Goal: Information Seeking & Learning: Learn about a topic

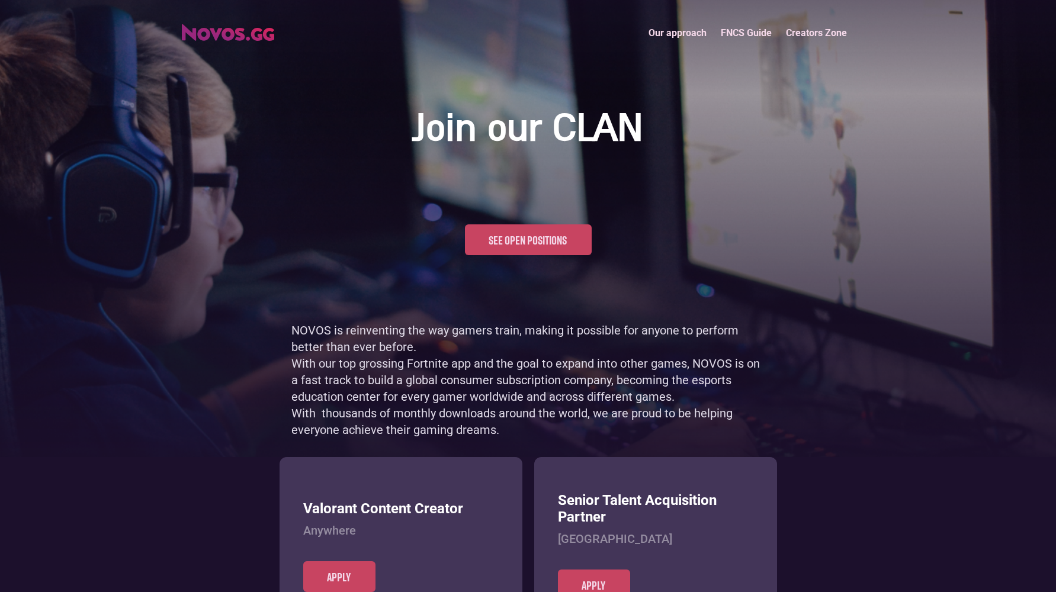
scroll to position [576, 0]
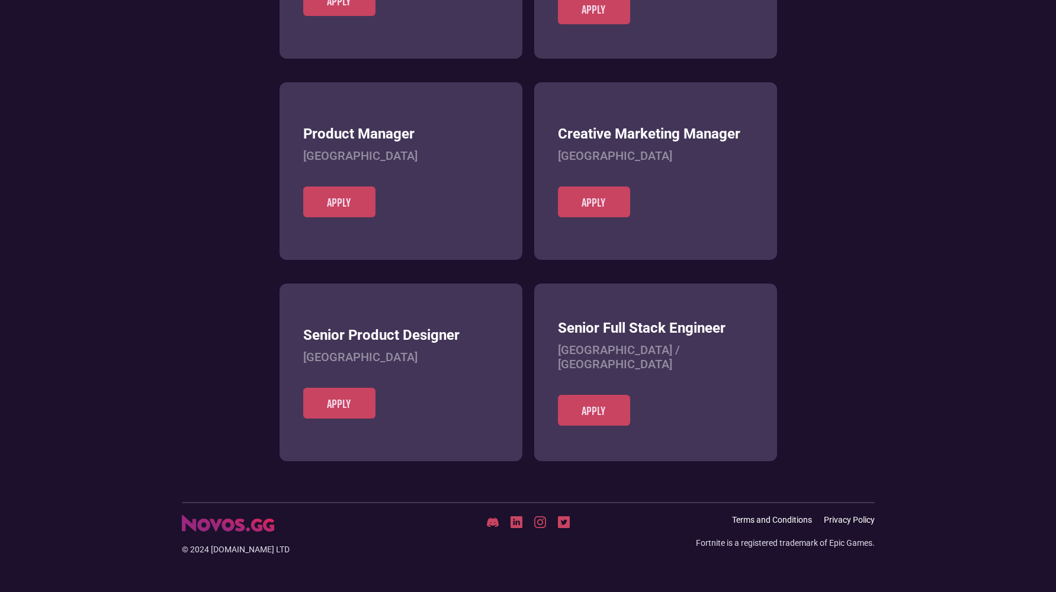
scroll to position [457, 0]
